Goal: Check status: Check status

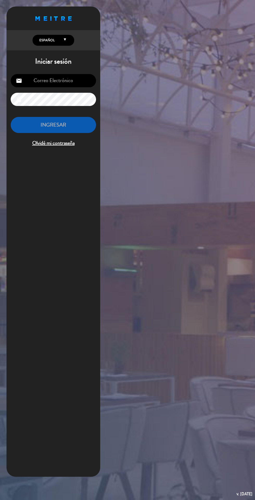
click at [65, 77] on input "email" at bounding box center [53, 80] width 85 height 13
type input "[EMAIL_ADDRESS][DOMAIN_NAME]"
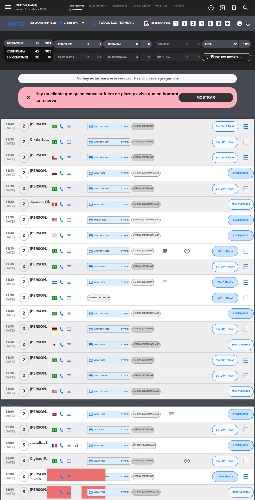
click at [32, 23] on input "[DEMOGRAPHIC_DATA] [DATE]" at bounding box center [44, 23] width 33 height 8
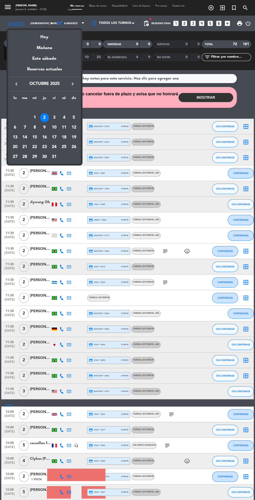
click at [50, 37] on div "Hoy" at bounding box center [44, 35] width 73 height 11
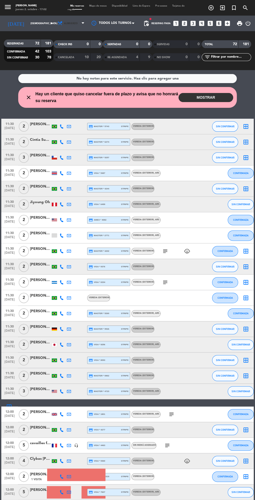
click at [72, 23] on span "Almuerzo" at bounding box center [71, 23] width 31 height 11
click at [73, 55] on div "menu [PERSON_NAME] 2. octubre - 17:02 Mis reservas Mapa de mesas Disponibilidad…" at bounding box center [127, 35] width 255 height 70
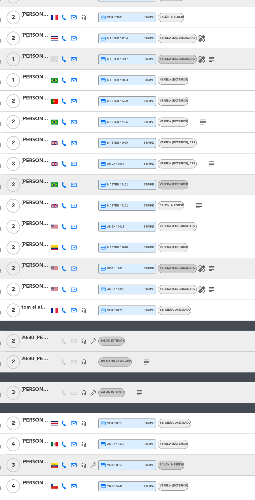
scroll to position [400, 0]
